Goal: Navigation & Orientation: Find specific page/section

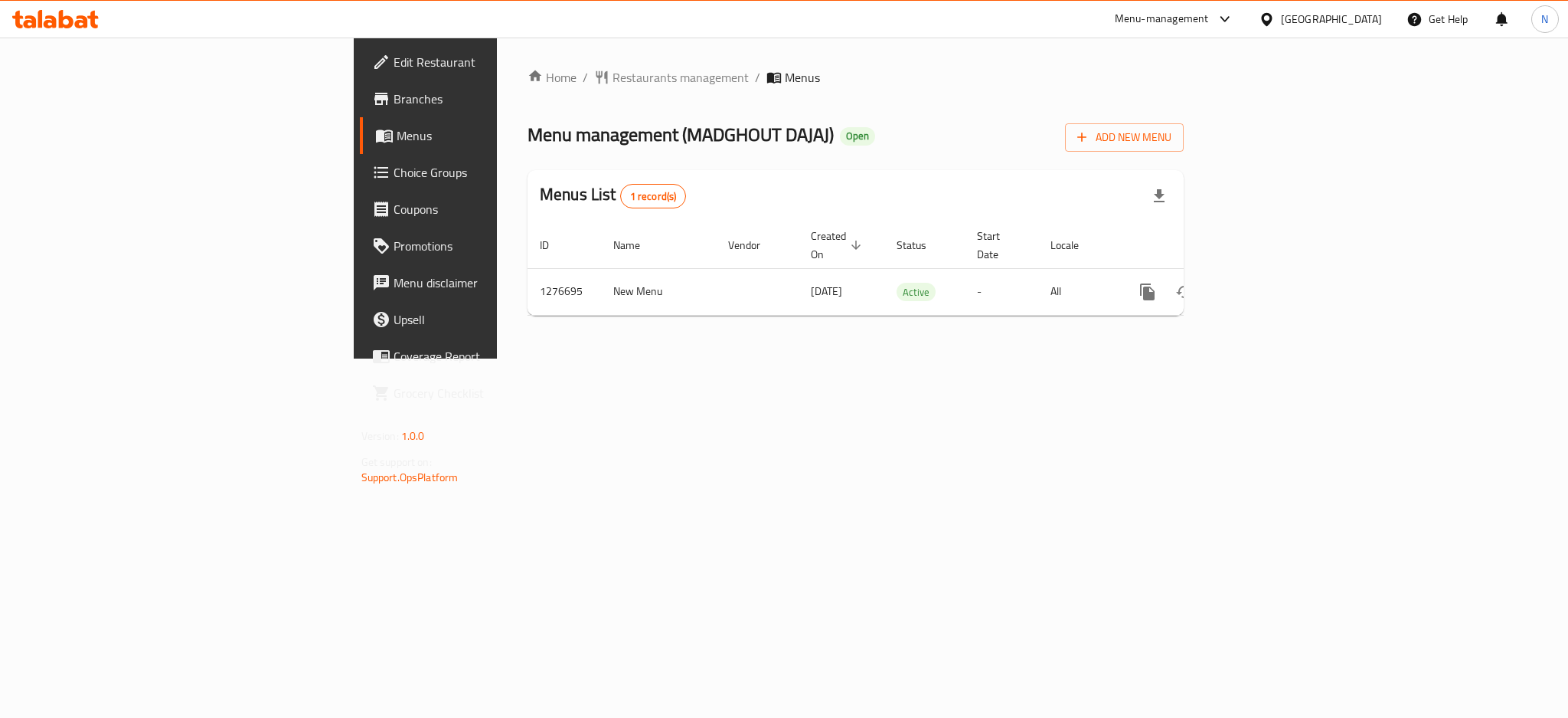
click at [1363, 11] on div "Egypt" at bounding box center [1331, 19] width 101 height 17
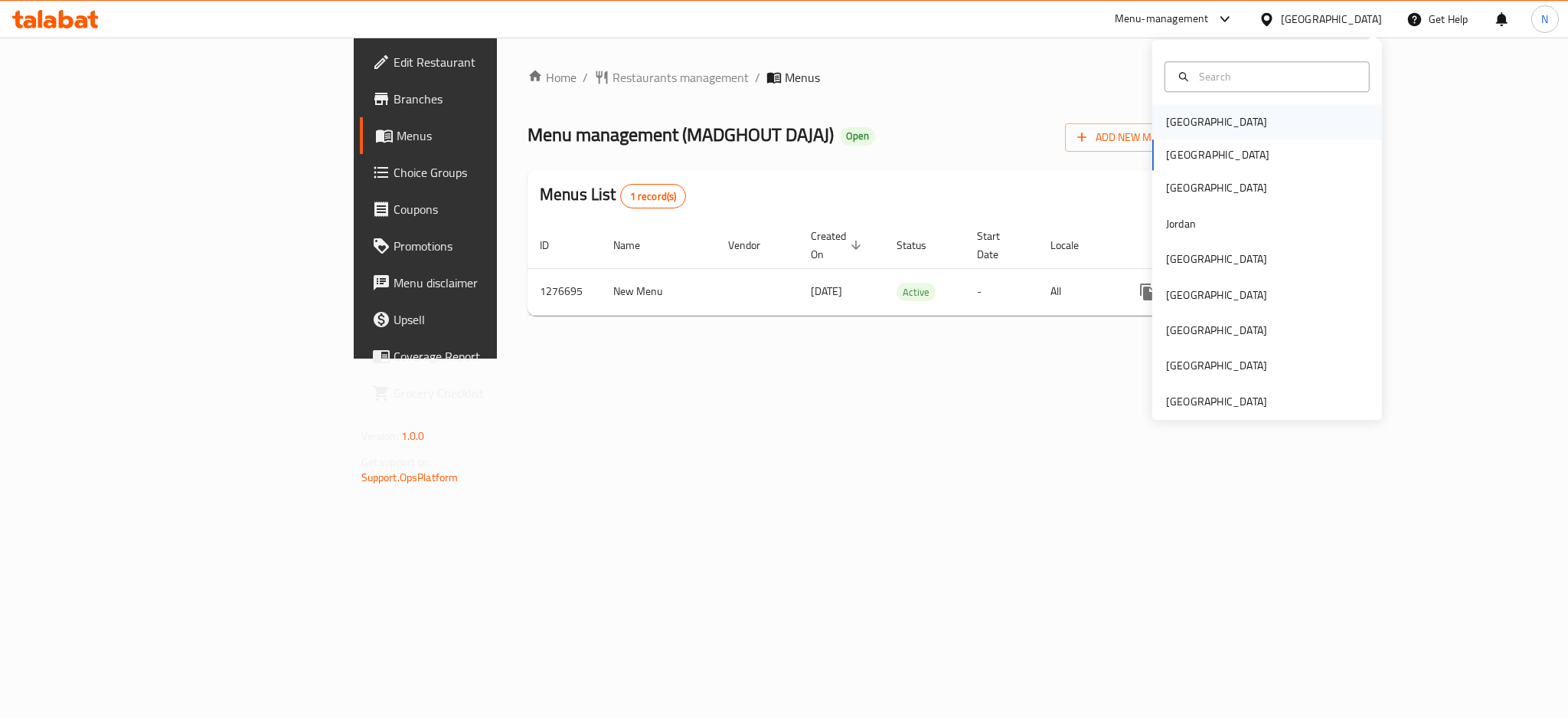
click at [1227, 115] on div "Bahrain" at bounding box center [1267, 122] width 230 height 35
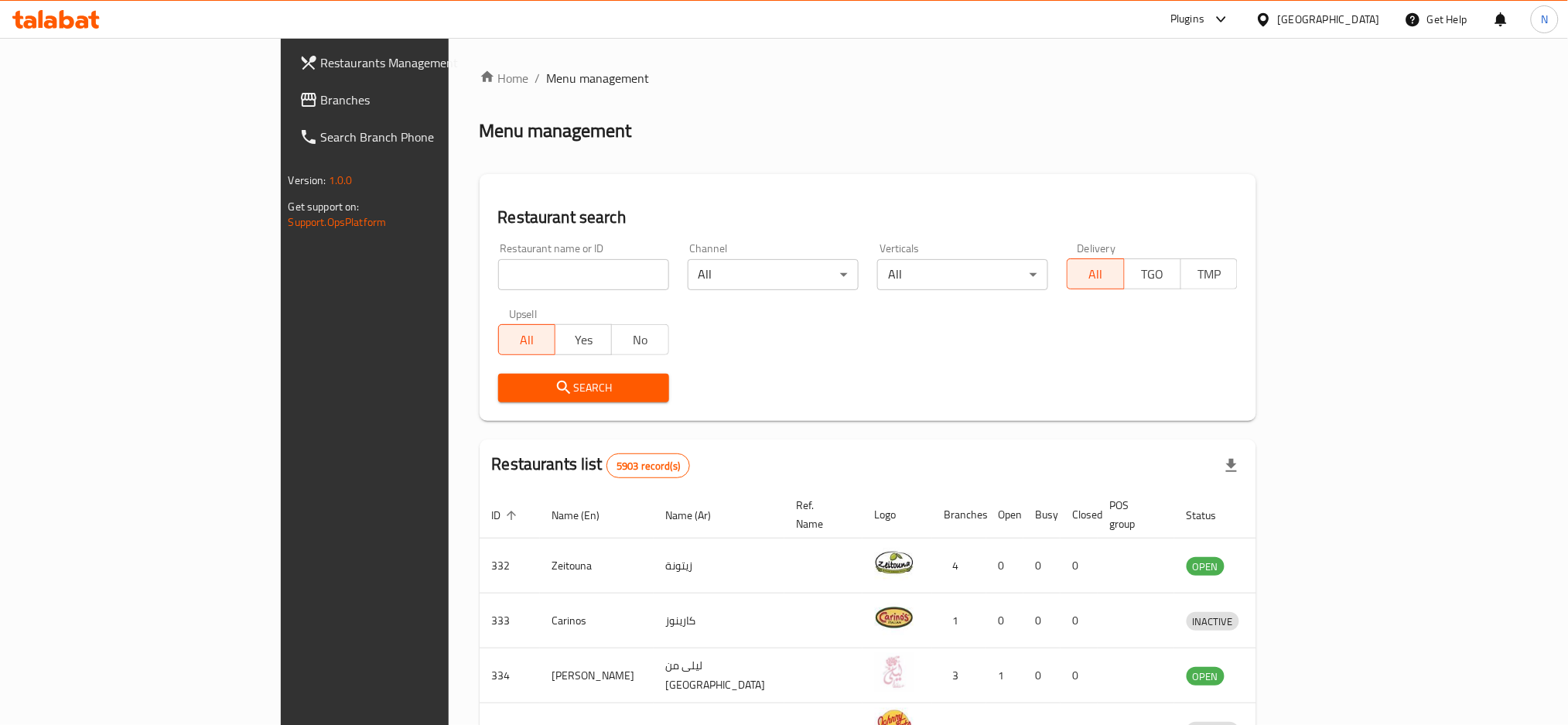
click at [321, 94] on span "Branches" at bounding box center [425, 100] width 210 height 19
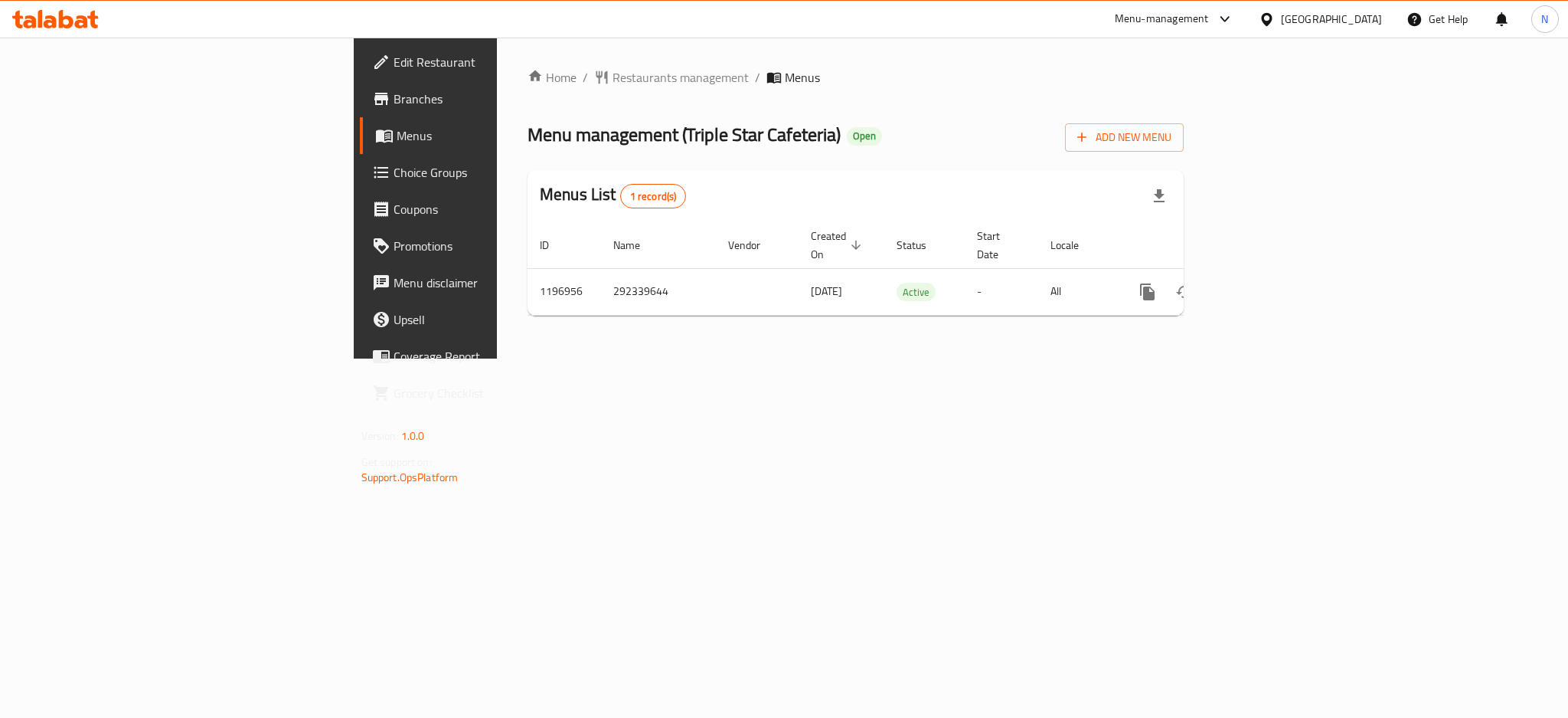
click at [1354, 20] on div "Bahrain" at bounding box center [1331, 19] width 101 height 17
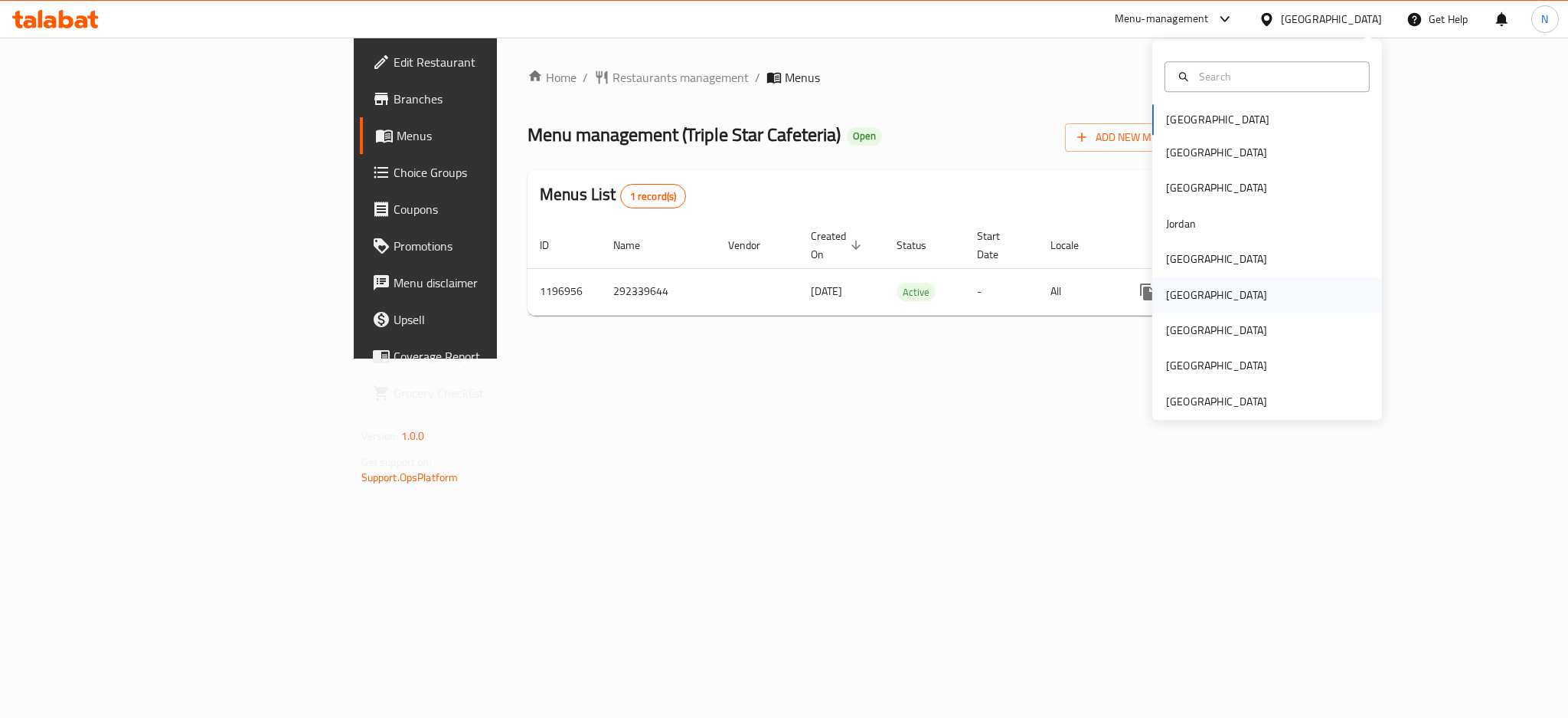
click at [1174, 295] on div "Oman" at bounding box center [1216, 295] width 101 height 17
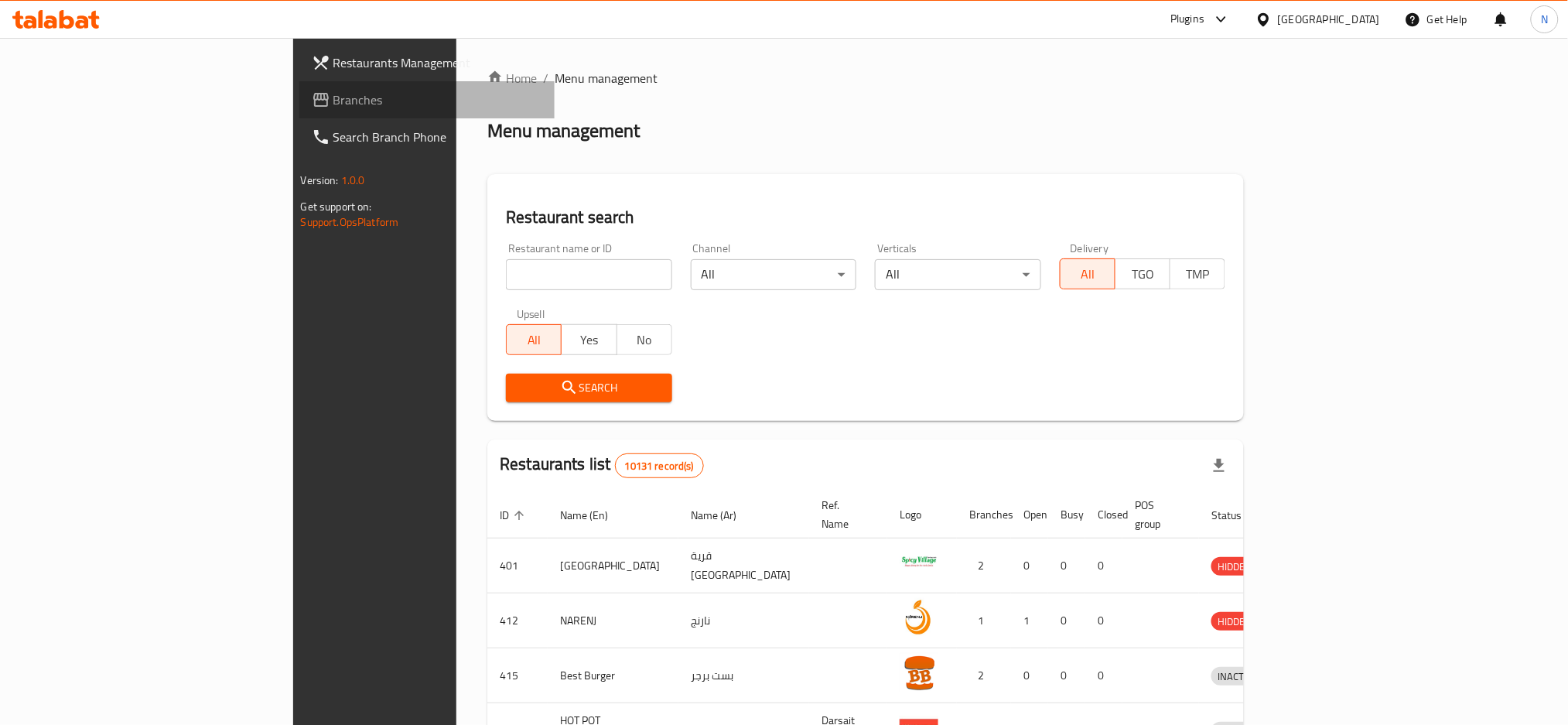
click at [333, 105] on span "Branches" at bounding box center [438, 100] width 210 height 19
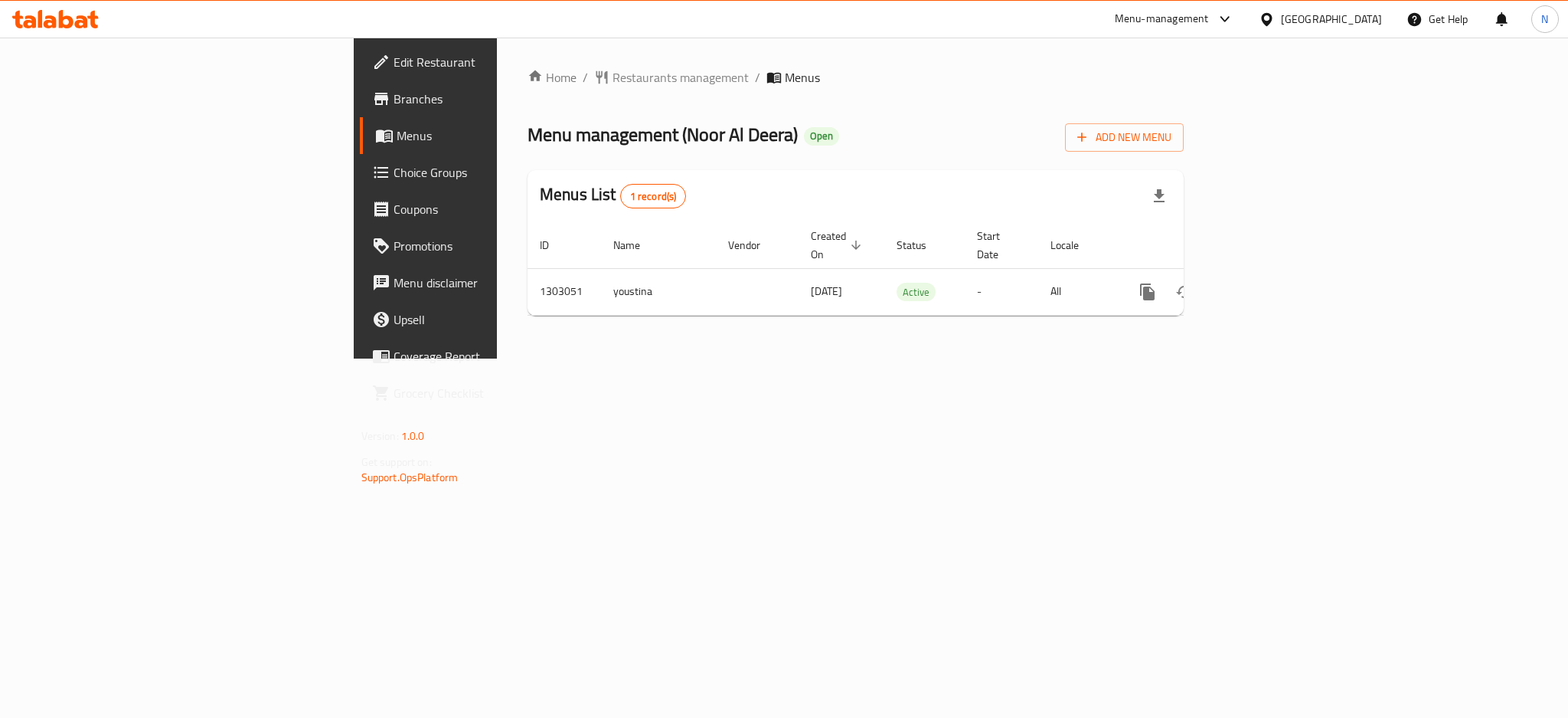
click at [1280, 21] on div at bounding box center [1270, 19] width 22 height 17
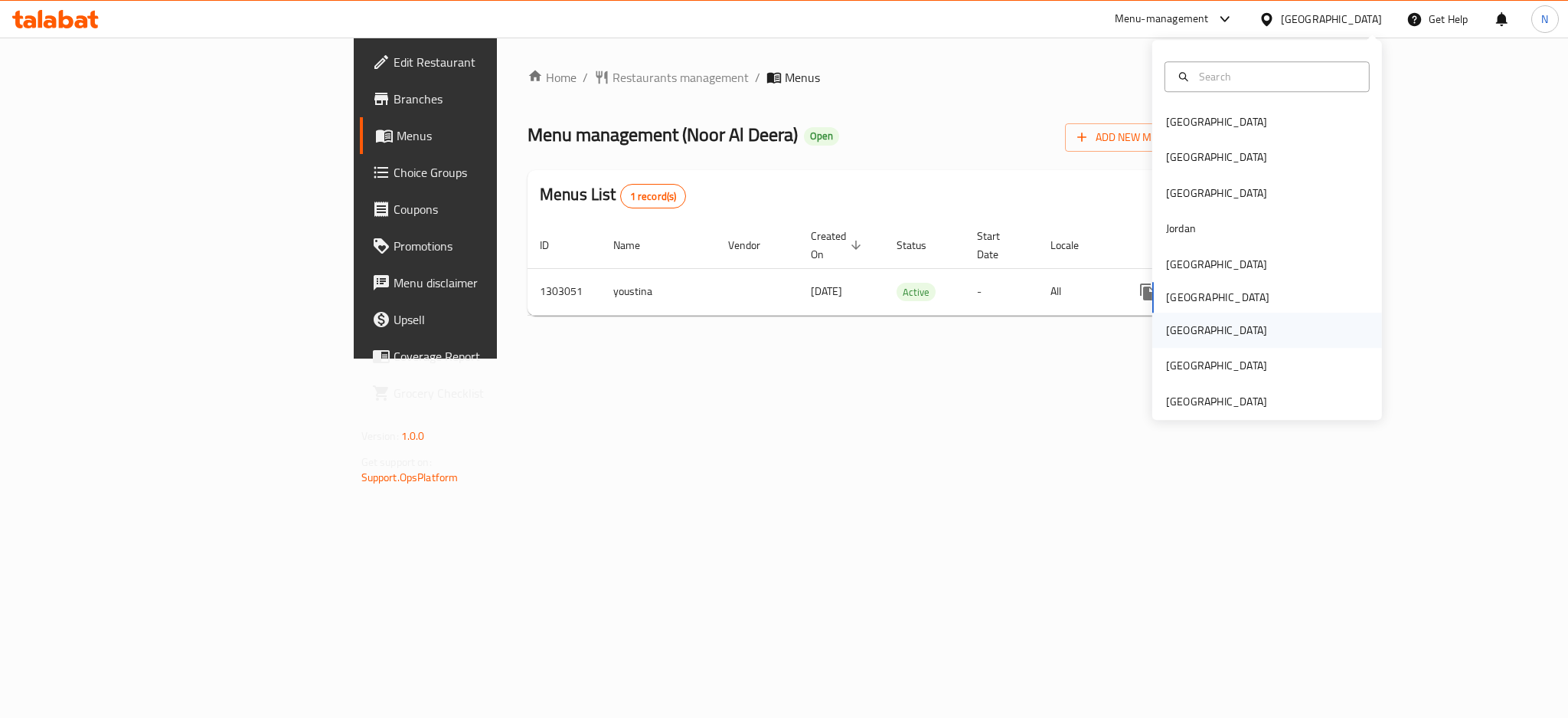
click at [1176, 328] on div "[GEOGRAPHIC_DATA]" at bounding box center [1216, 330] width 126 height 35
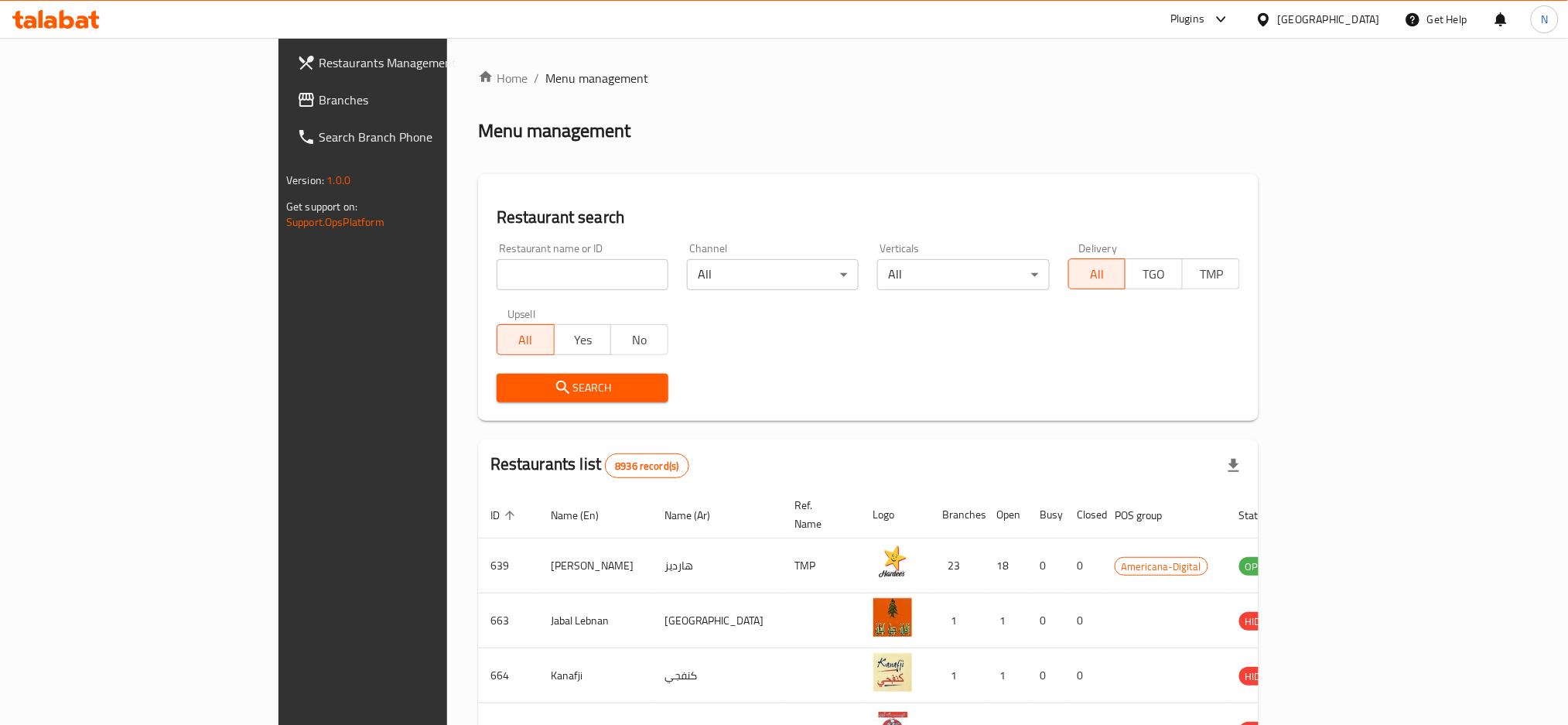
click at [319, 102] on span "Branches" at bounding box center [423, 100] width 210 height 19
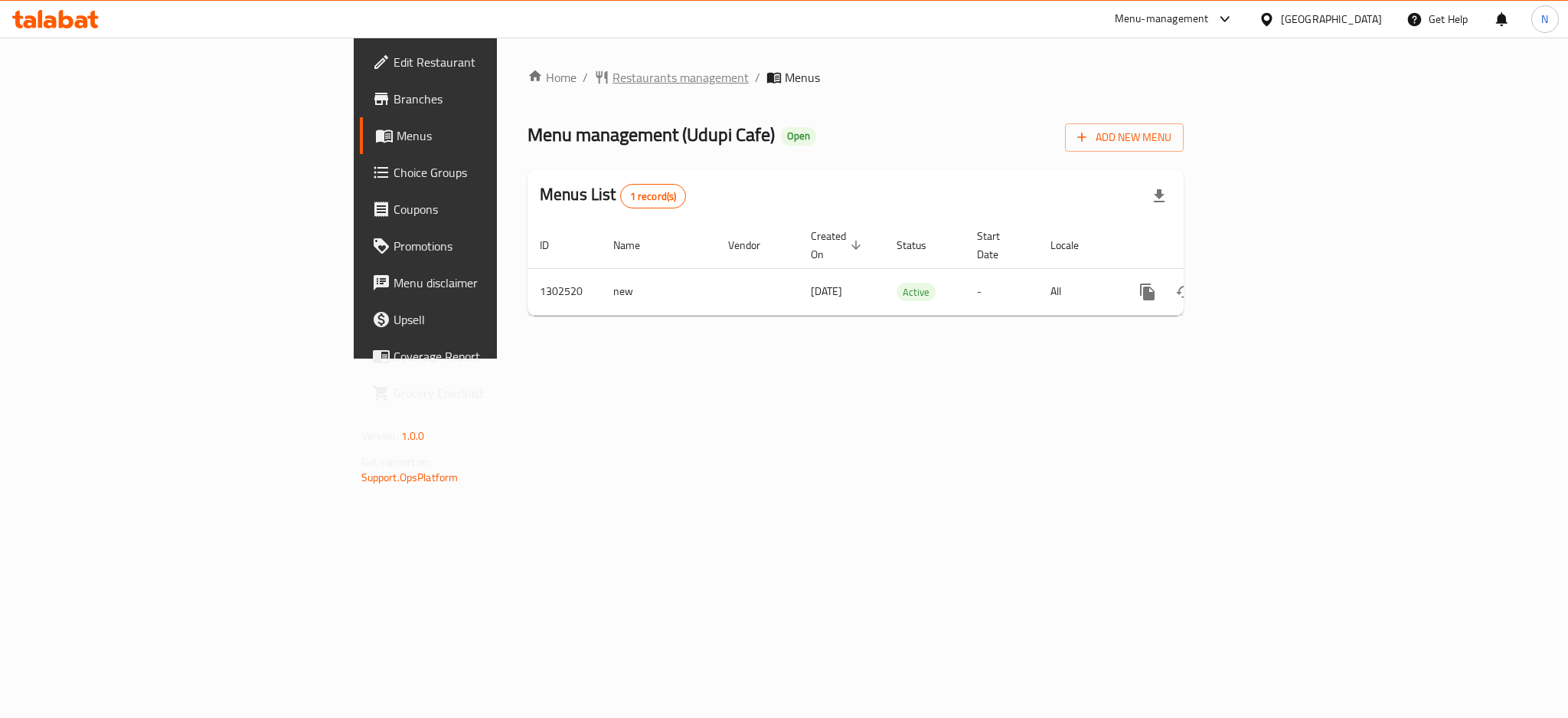
click at [612, 69] on span "Restaurants management" at bounding box center [680, 77] width 136 height 19
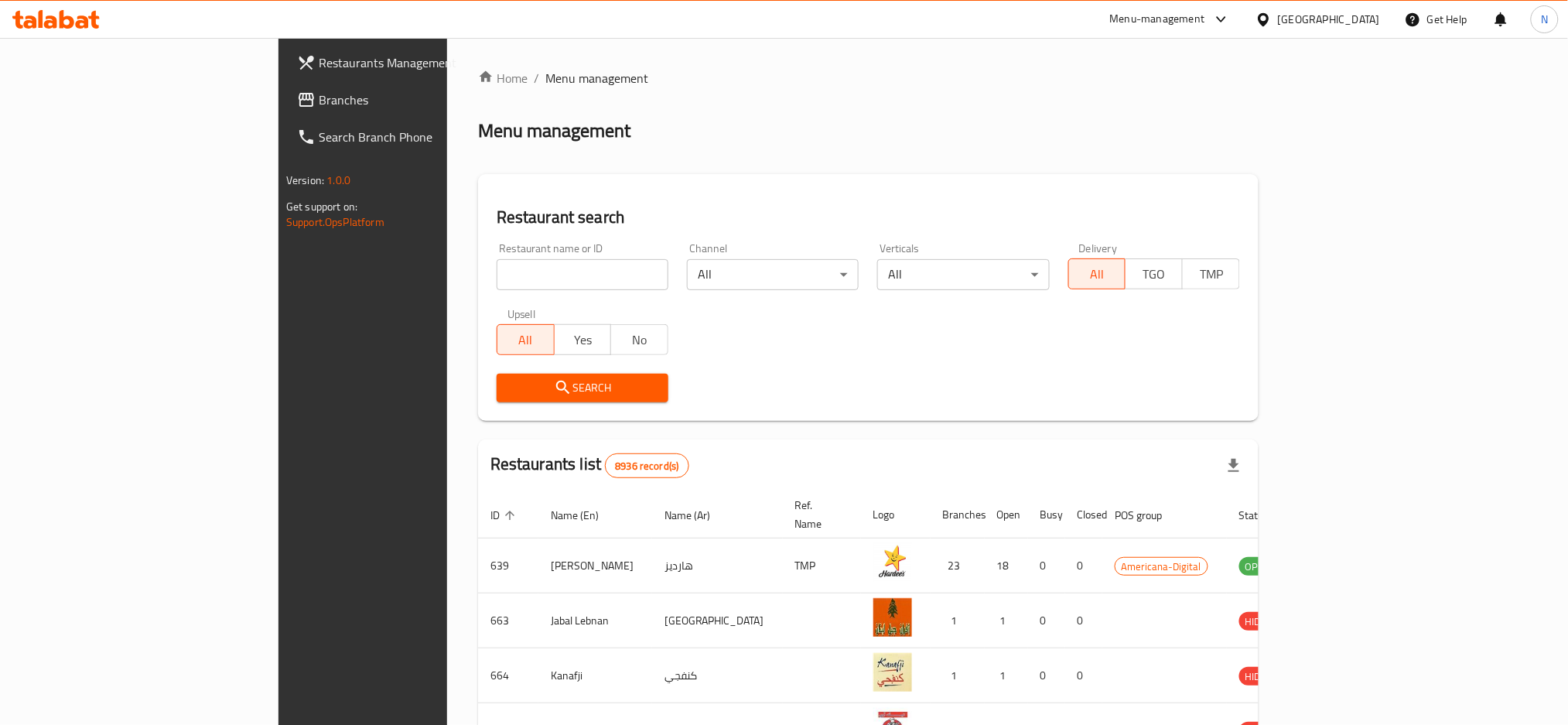
click at [65, 107] on div at bounding box center [784, 362] width 1568 height 725
click at [319, 97] on span "Branches" at bounding box center [423, 100] width 210 height 19
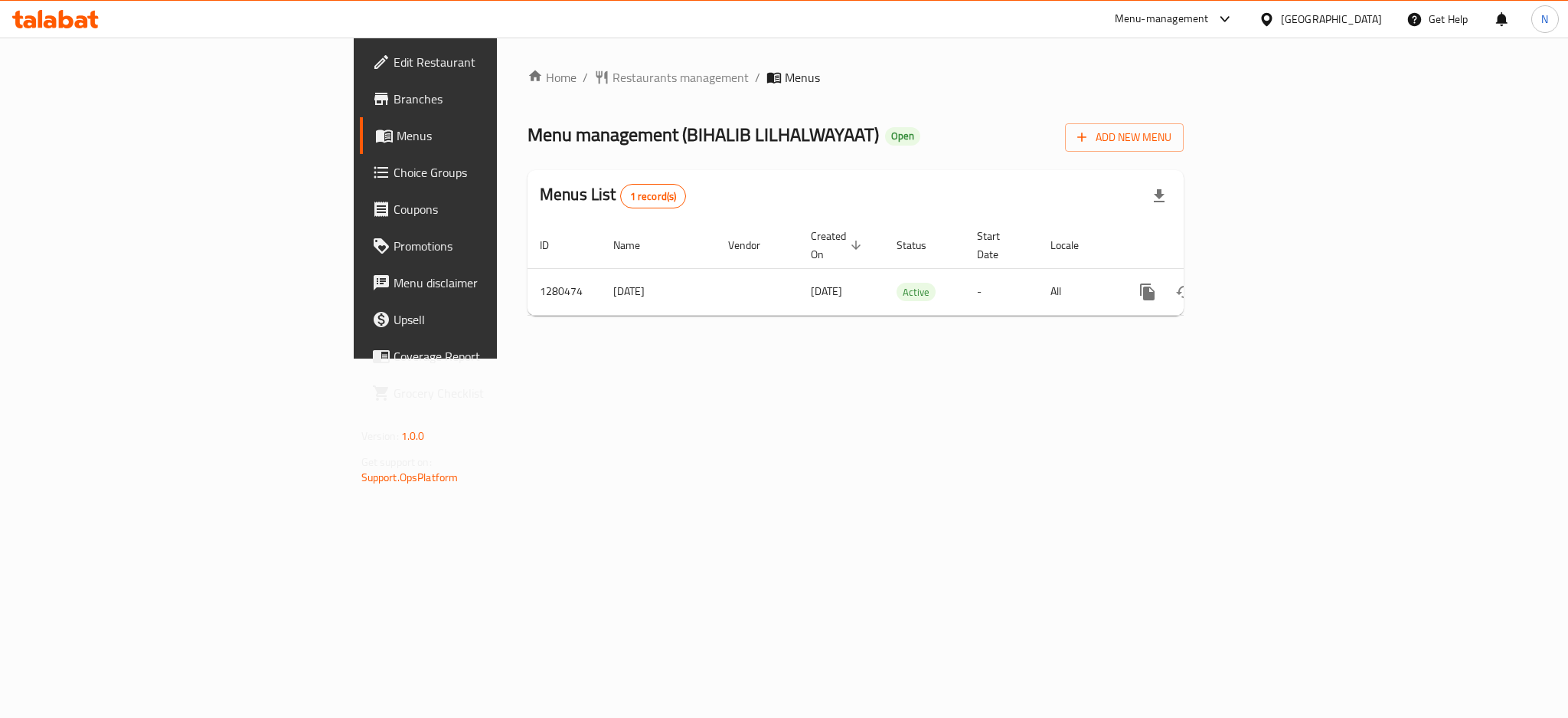
click at [1275, 14] on icon at bounding box center [1267, 19] width 16 height 16
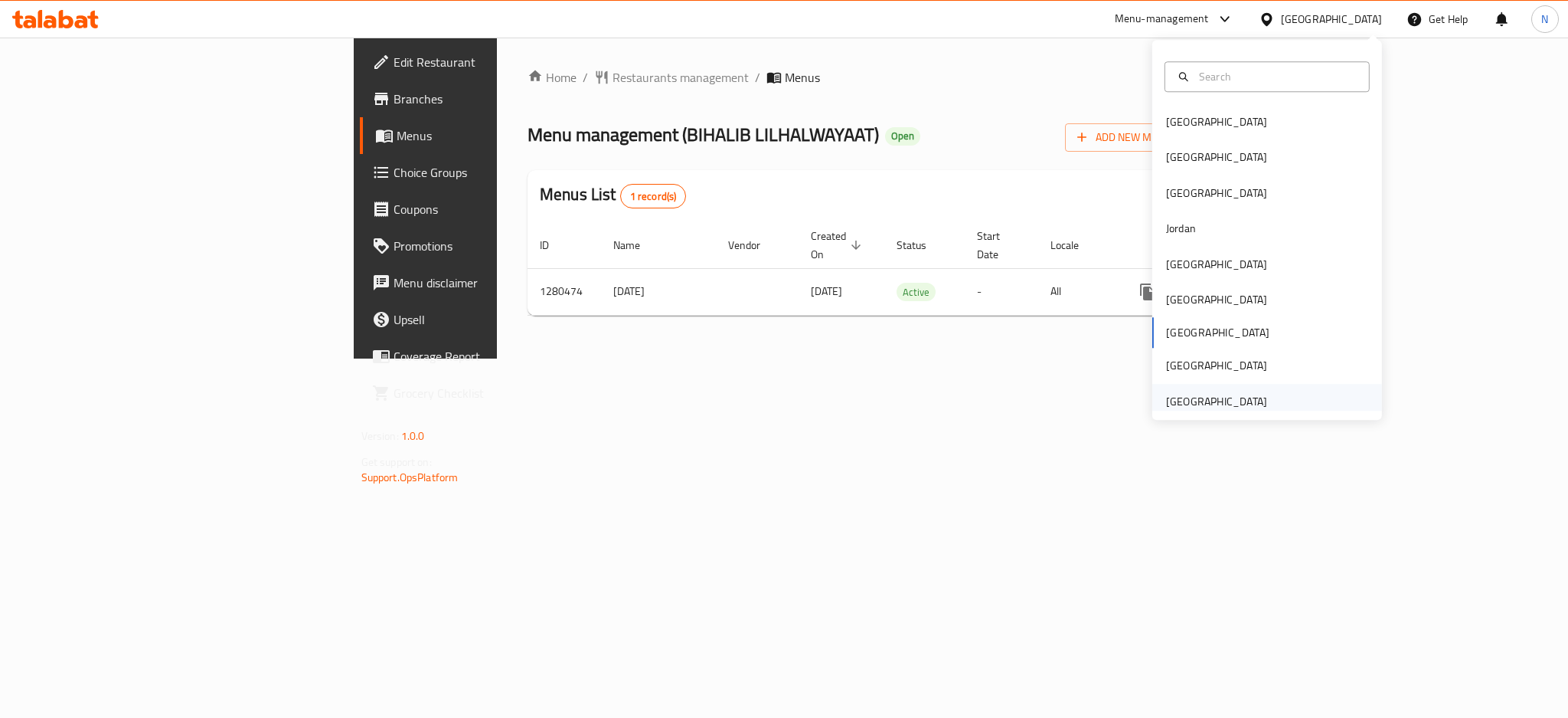
click at [1223, 409] on div "United Arab Emirates" at bounding box center [1216, 401] width 101 height 17
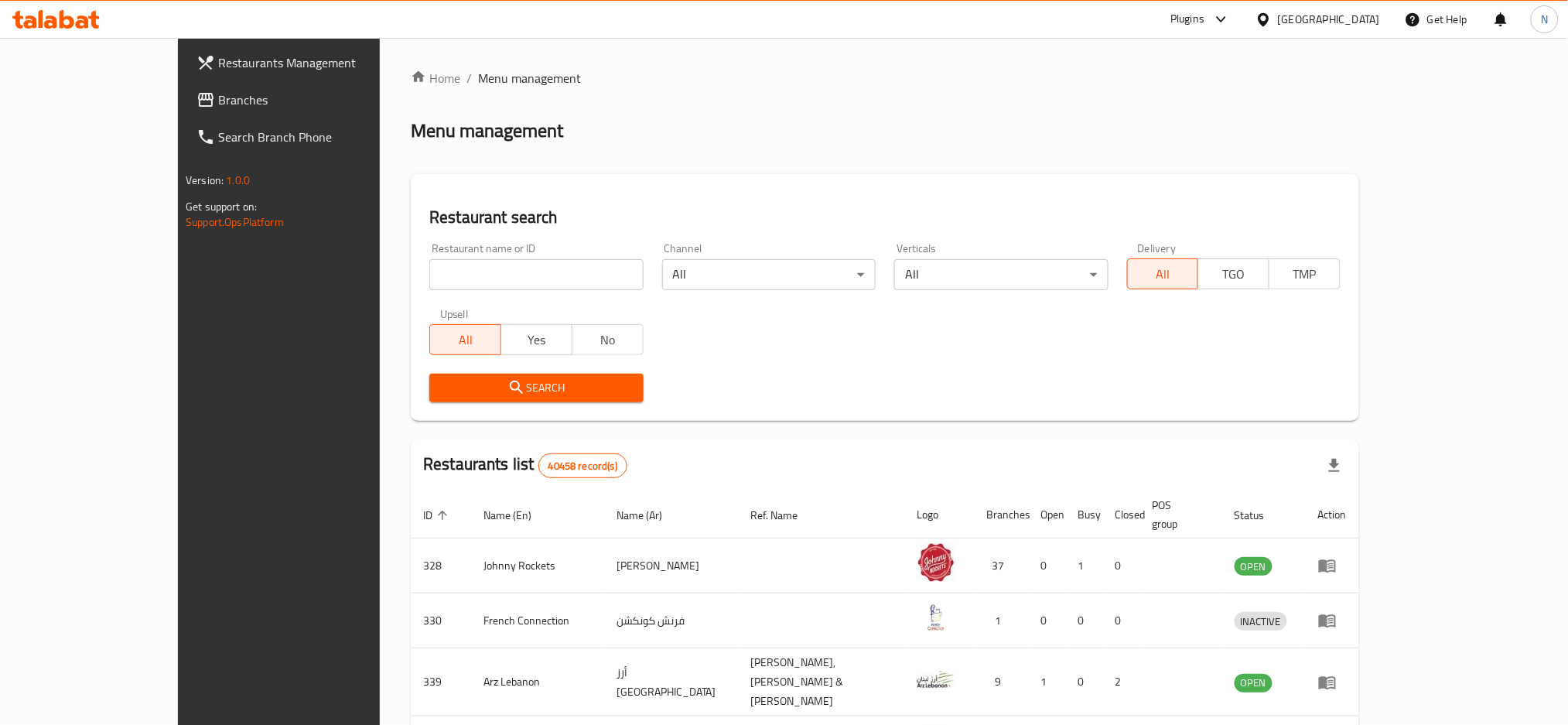
click at [218, 98] on span "Branches" at bounding box center [322, 100] width 210 height 19
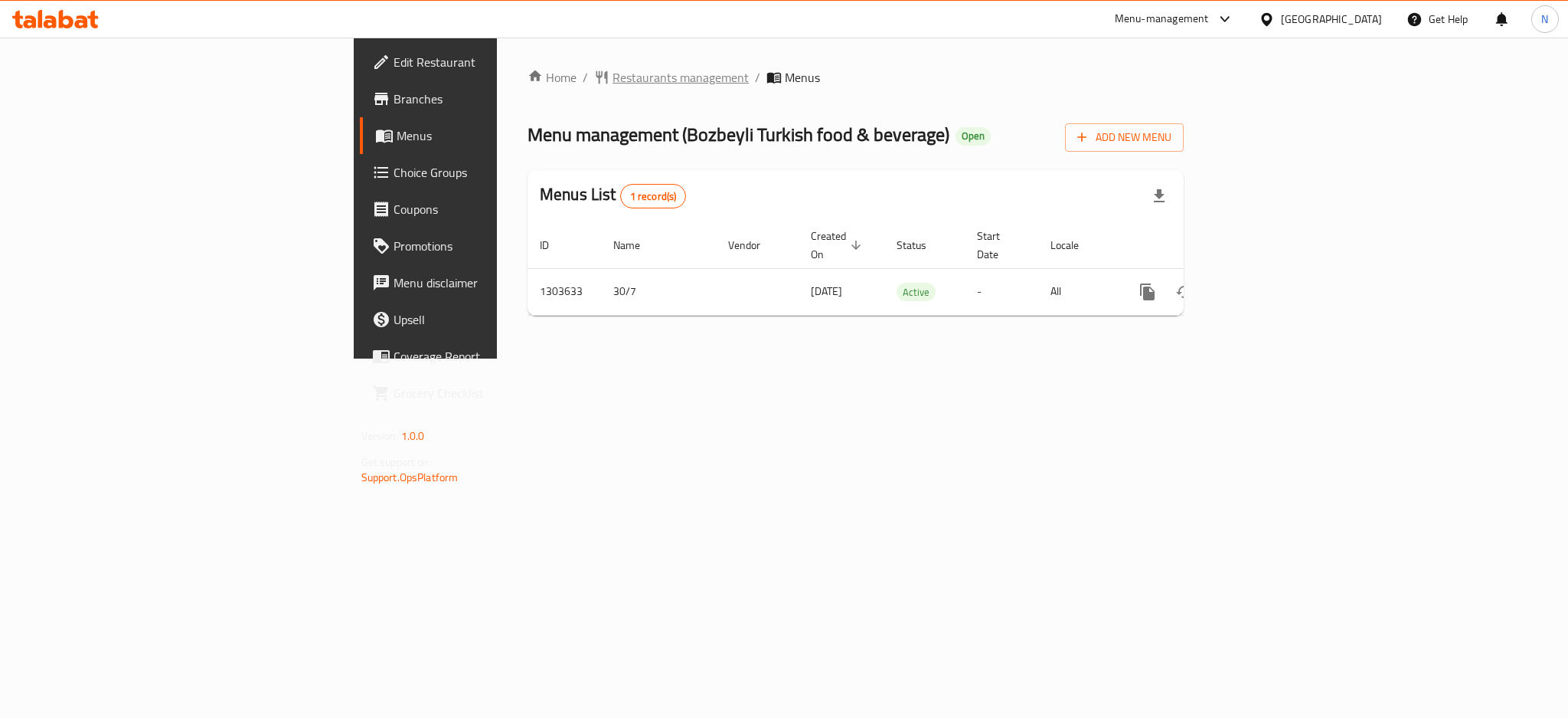
click at [612, 69] on span "Restaurants management" at bounding box center [680, 77] width 136 height 19
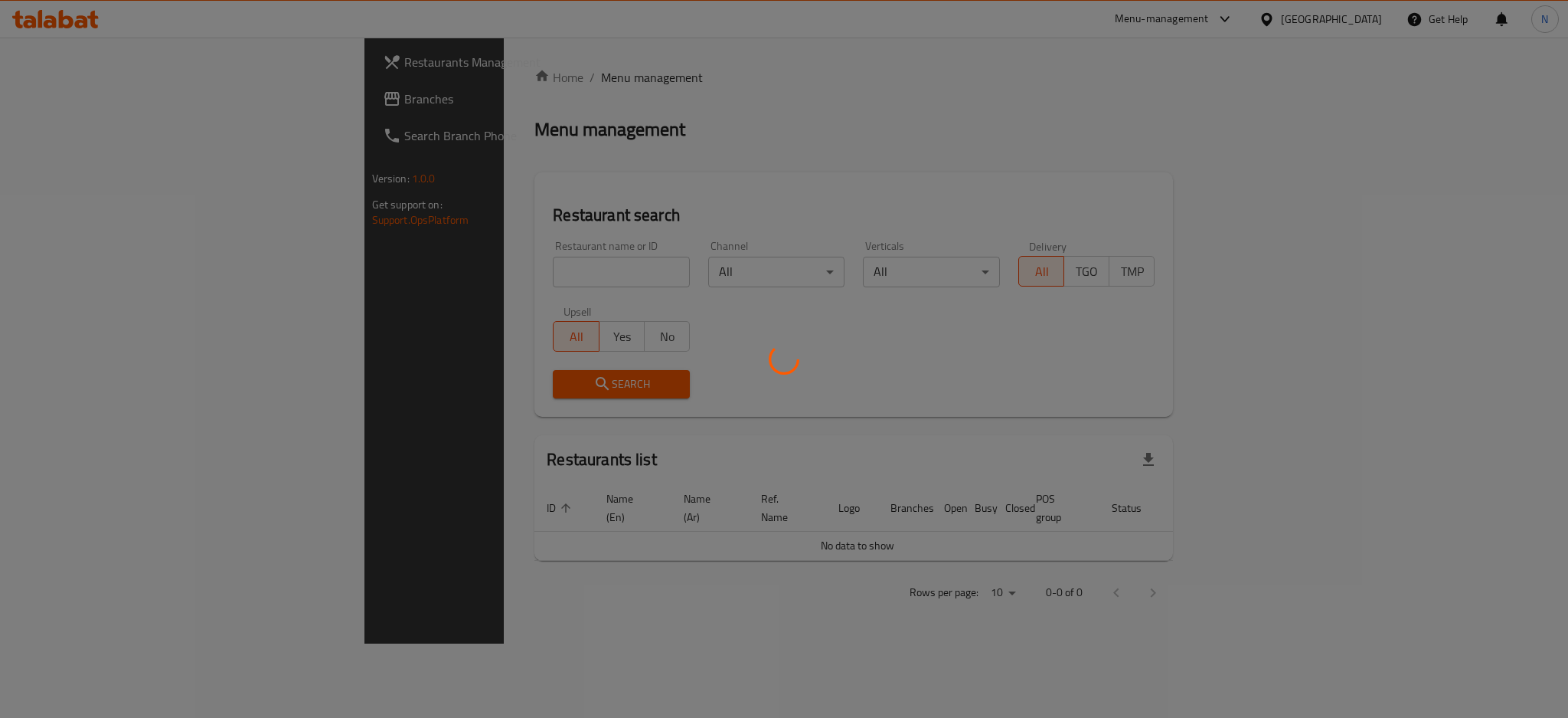
click at [0, 95] on div at bounding box center [784, 359] width 1568 height 718
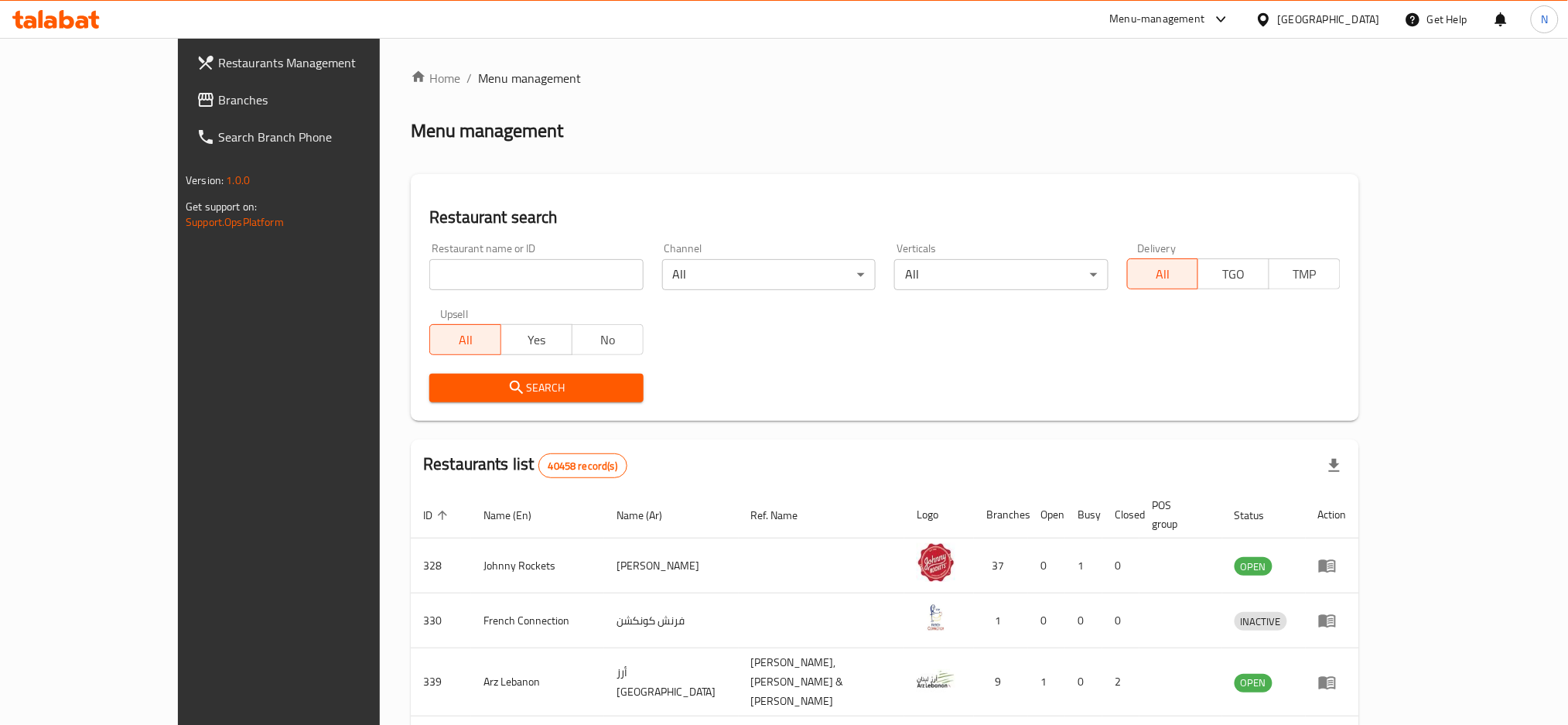
click at [178, 93] on div "Restaurants Management Branches Search Branch Phone Version: 1.0.0 Get support …" at bounding box center [784, 599] width 1212 height 1121
click at [218, 107] on span "Branches" at bounding box center [322, 100] width 210 height 19
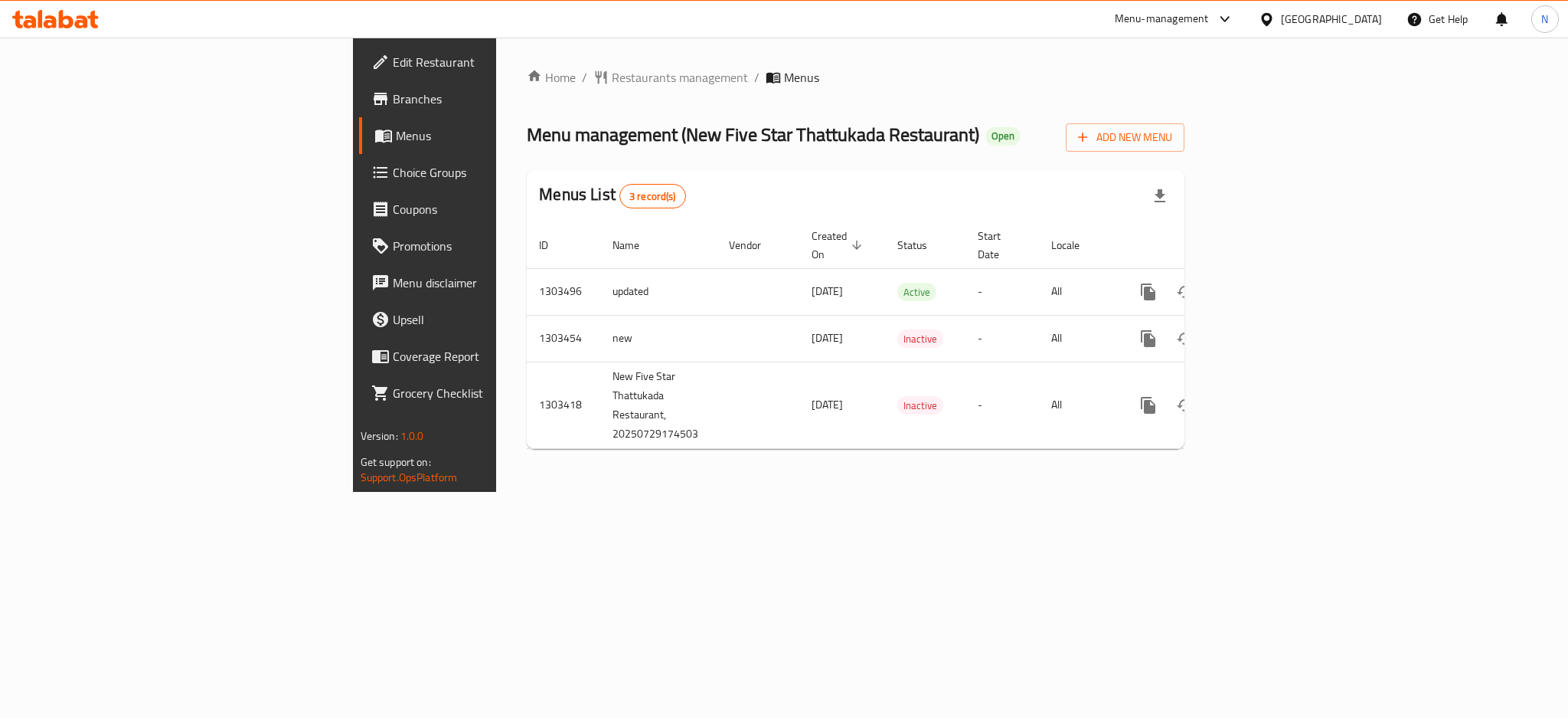
click at [1360, 29] on div "United Arab Emirates" at bounding box center [1321, 19] width 148 height 37
click at [1324, 32] on div "[GEOGRAPHIC_DATA]" at bounding box center [1321, 19] width 148 height 37
click at [1323, 22] on div "[GEOGRAPHIC_DATA]" at bounding box center [1331, 19] width 101 height 17
click at [1180, 126] on div "[GEOGRAPHIC_DATA]" at bounding box center [1216, 122] width 101 height 17
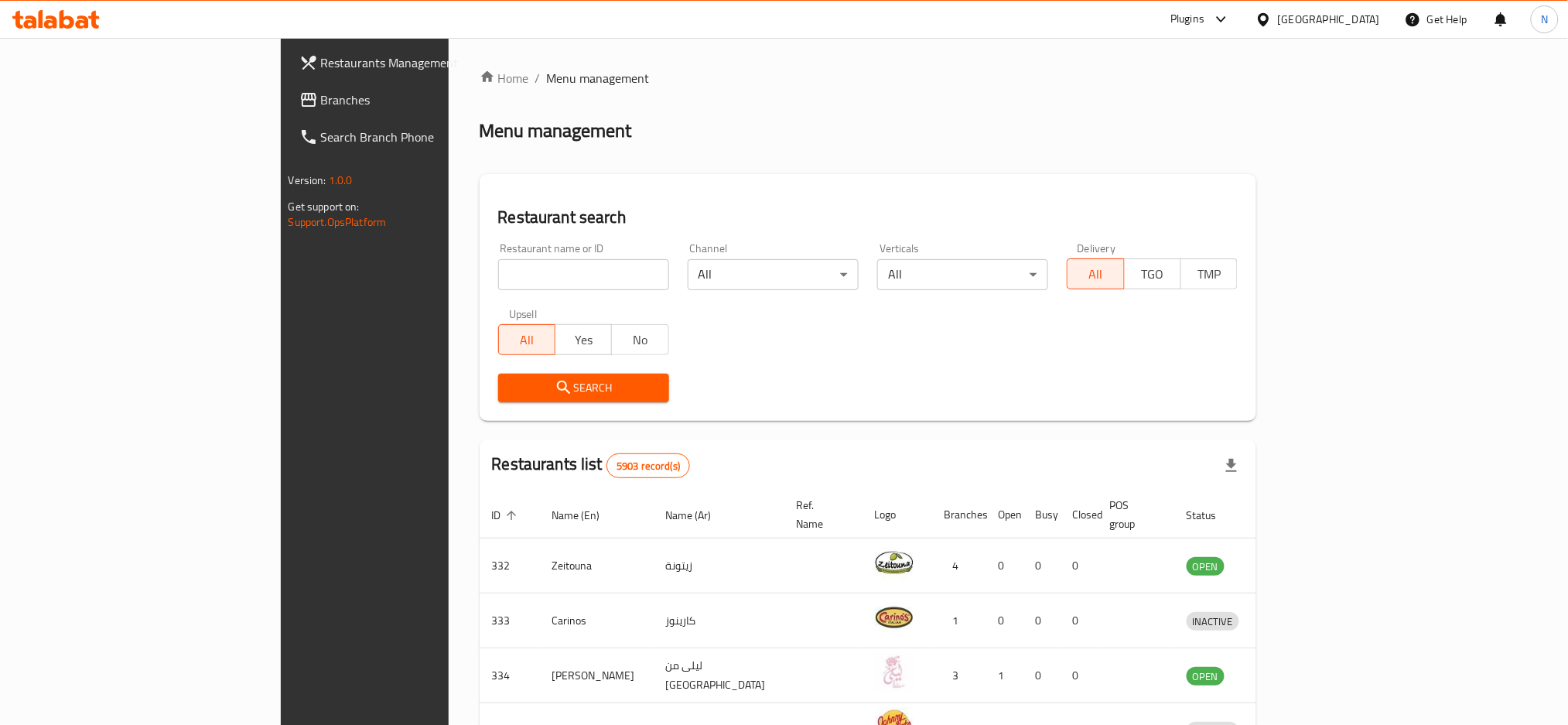
click at [321, 96] on span "Branches" at bounding box center [425, 100] width 210 height 19
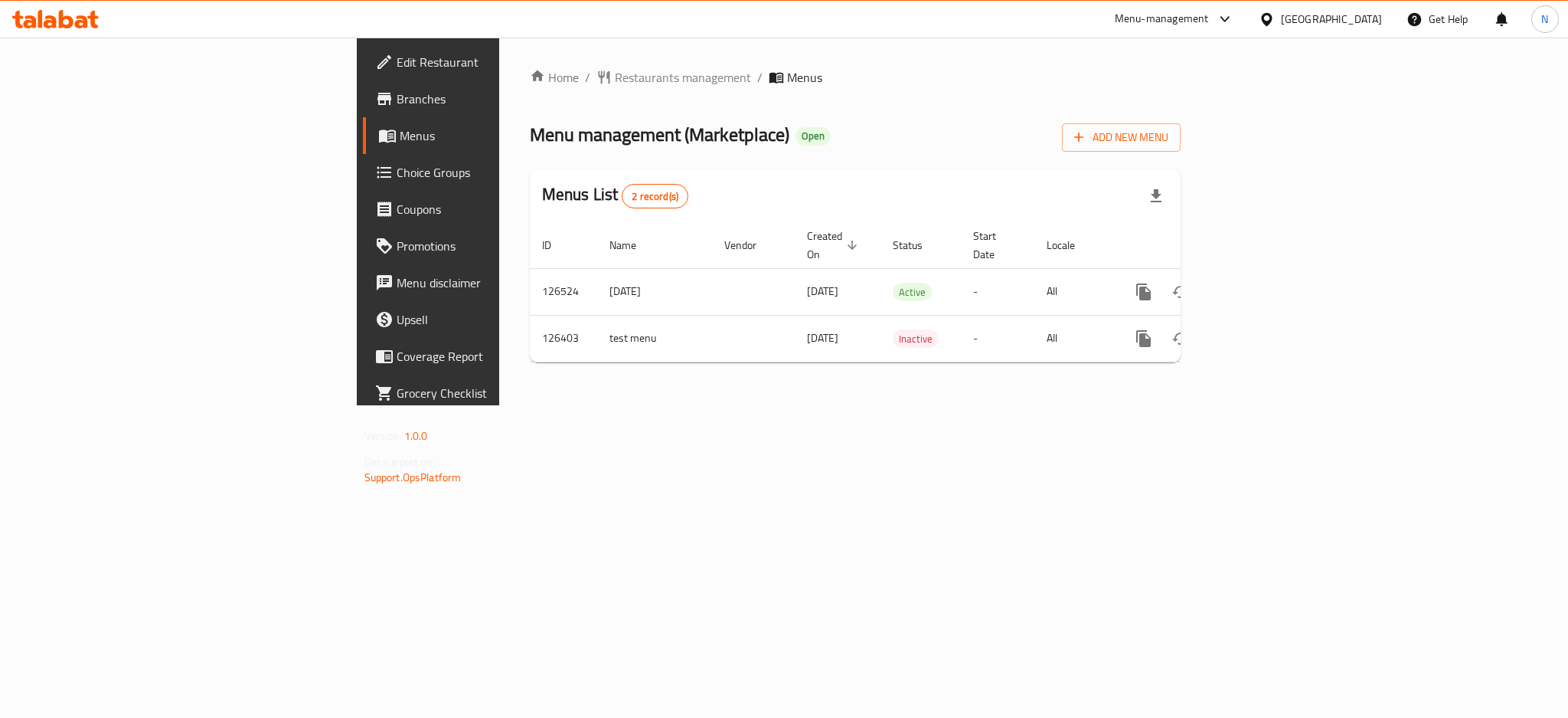
click at [396, 60] on span "Edit Restaurant" at bounding box center [501, 62] width 210 height 19
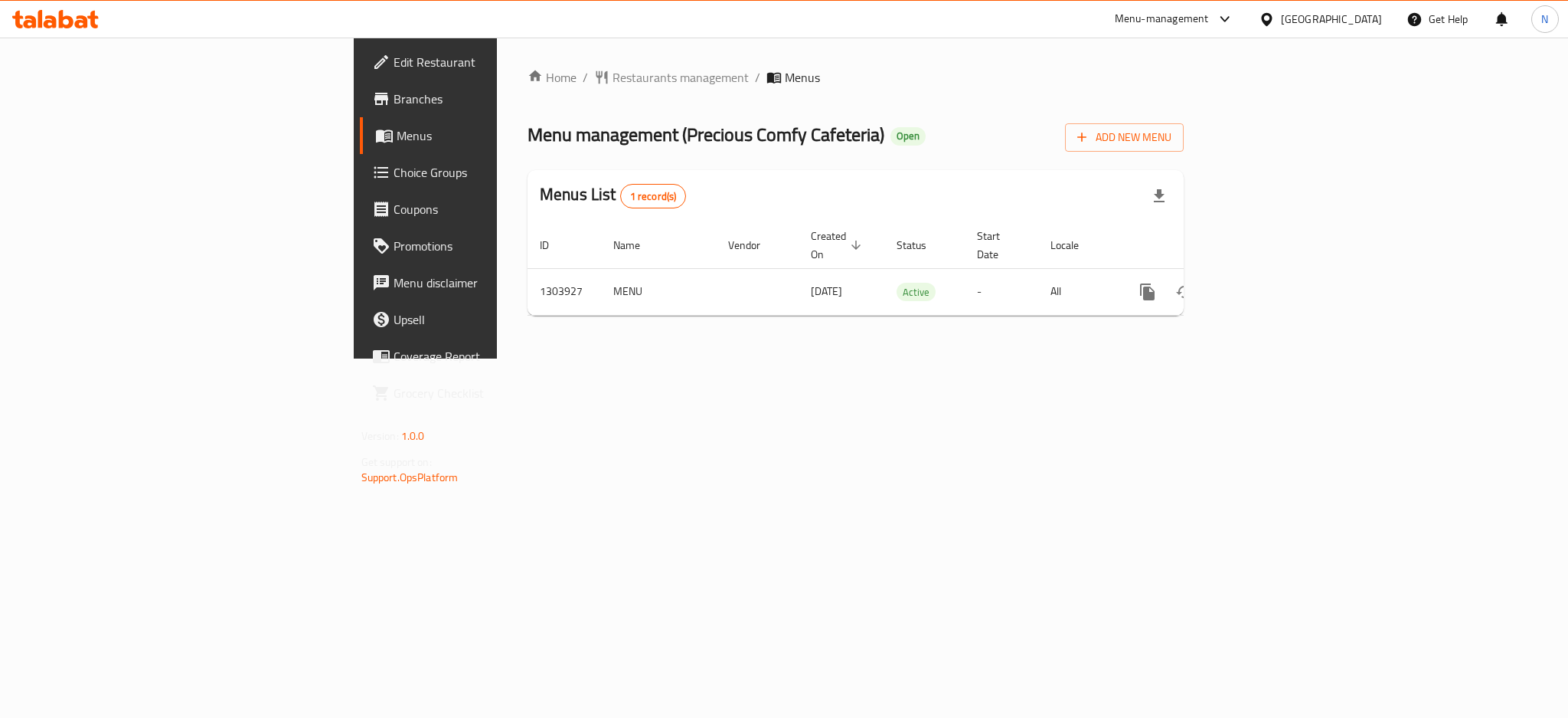
click at [1312, 20] on div "[GEOGRAPHIC_DATA]" at bounding box center [1331, 19] width 101 height 17
click at [1196, 335] on div "[GEOGRAPHIC_DATA]" at bounding box center [1267, 335] width 230 height 35
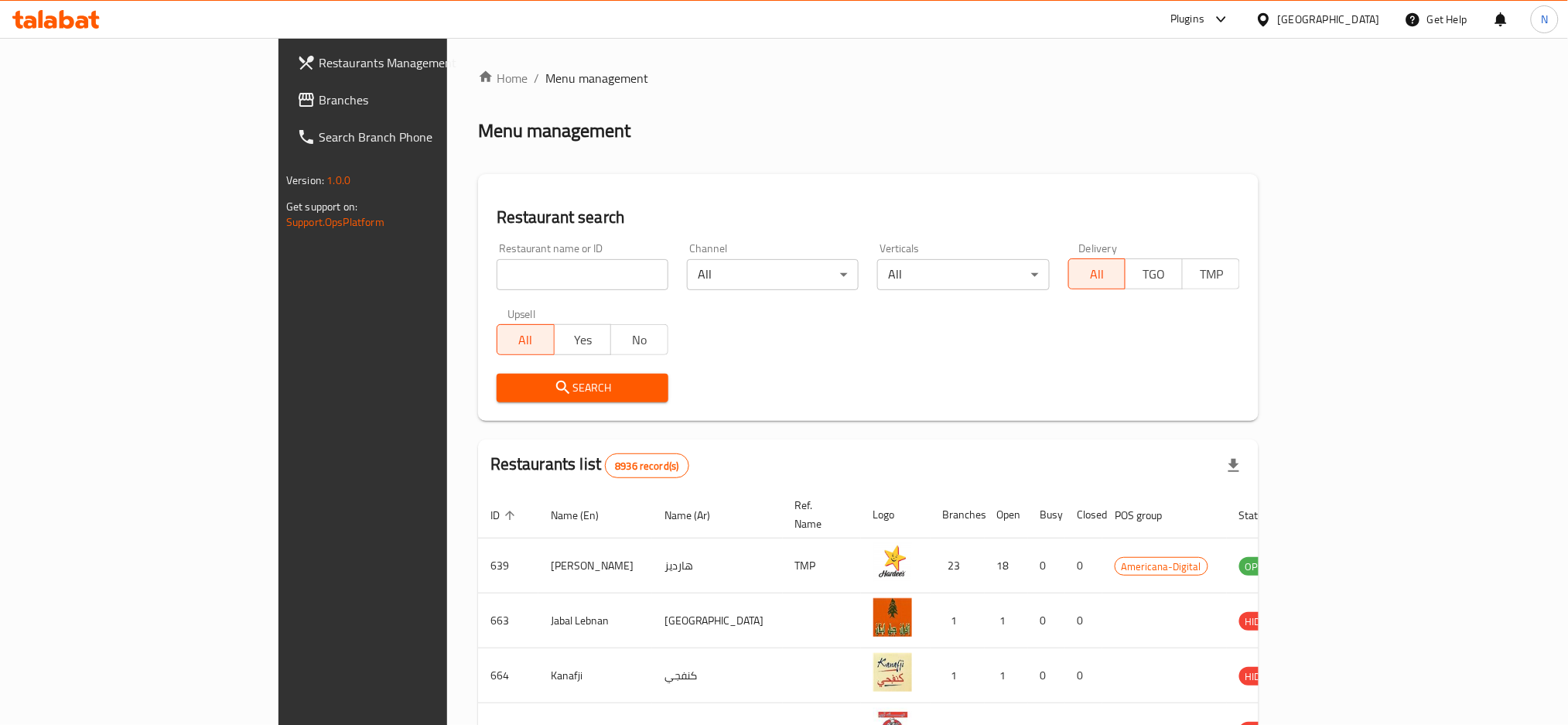
click at [319, 98] on span "Branches" at bounding box center [423, 100] width 210 height 19
